Goal: Task Accomplishment & Management: Manage account settings

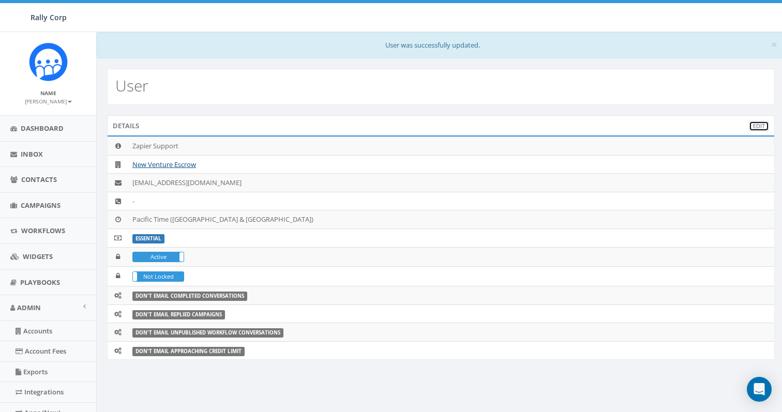
click at [761, 125] on link "Edit" at bounding box center [759, 126] width 20 height 11
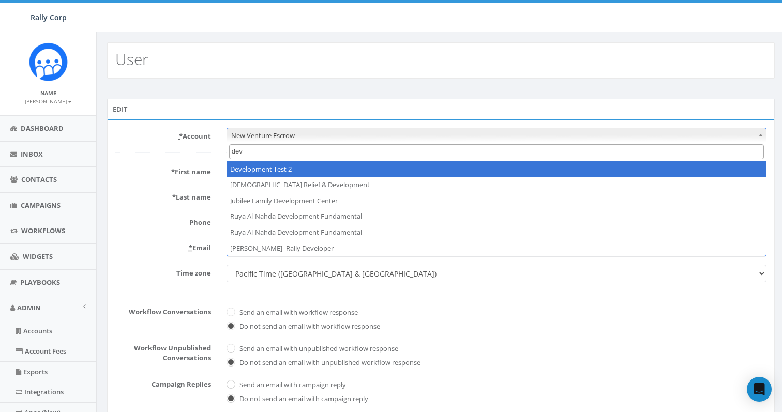
type input "deve"
select select "395"
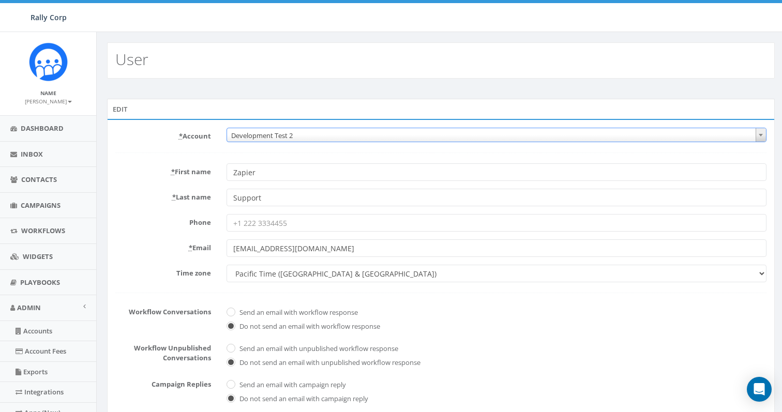
scroll to position [209, 0]
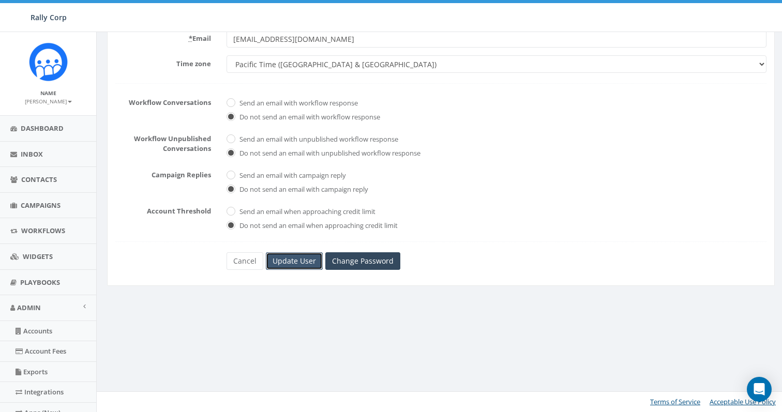
click at [302, 261] on input "Update User" at bounding box center [294, 261] width 57 height 18
